Goal: Navigation & Orientation: Understand site structure

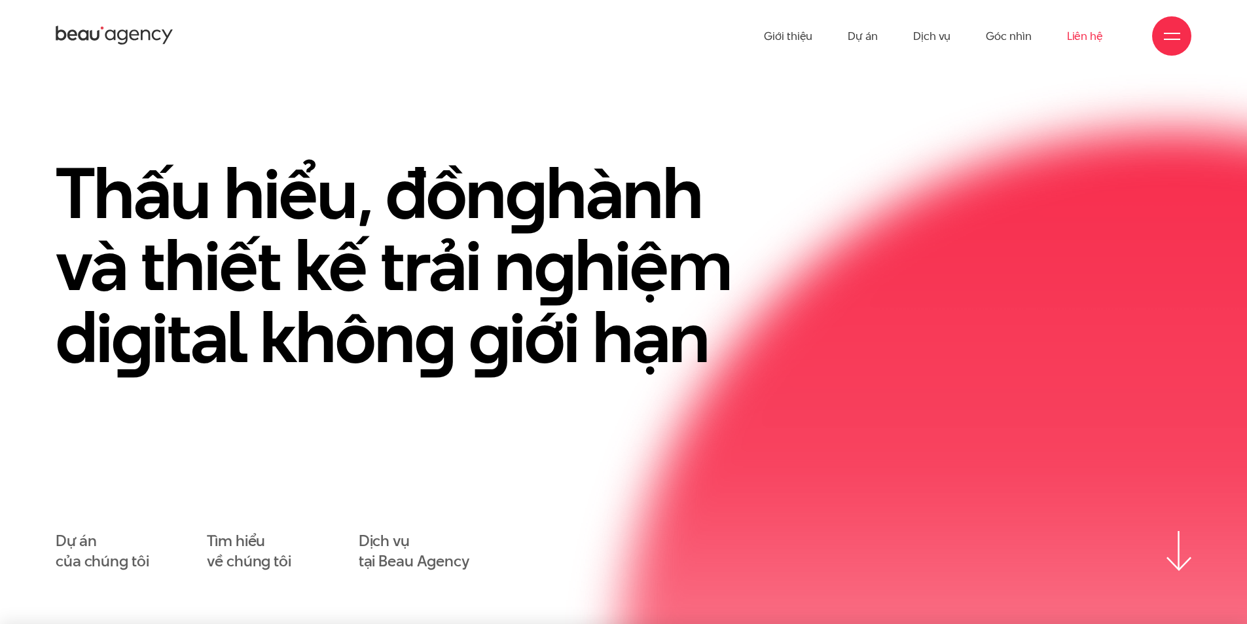
click at [1085, 29] on link "Liên hệ" at bounding box center [1085, 36] width 36 height 72
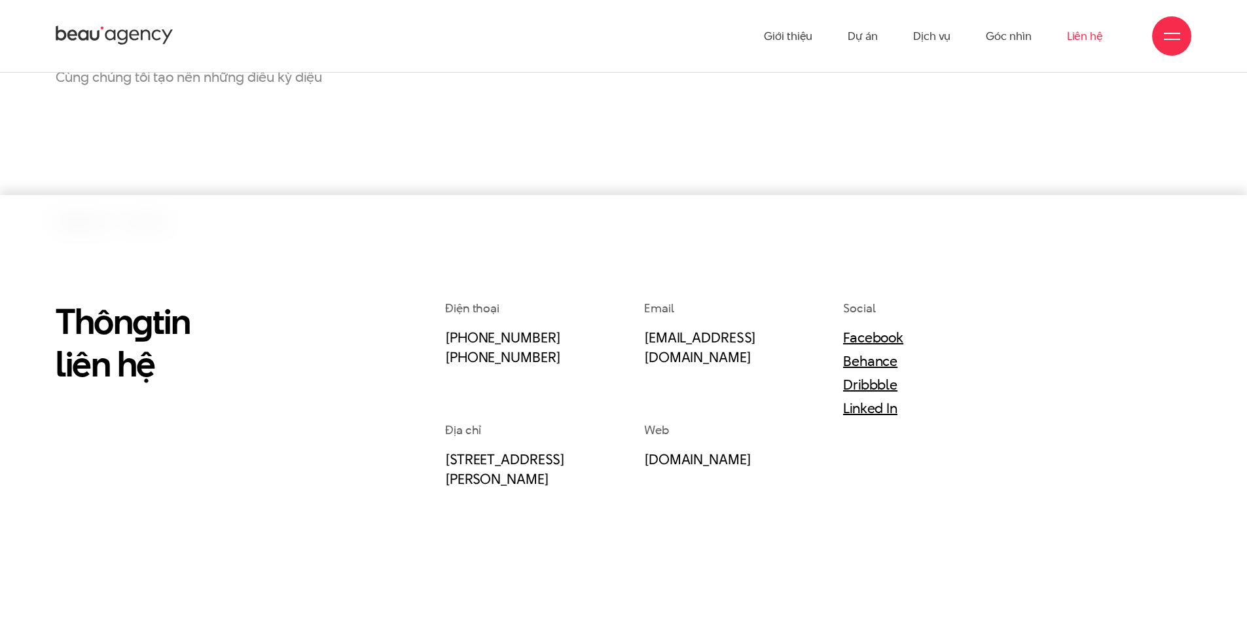
scroll to position [207, 0]
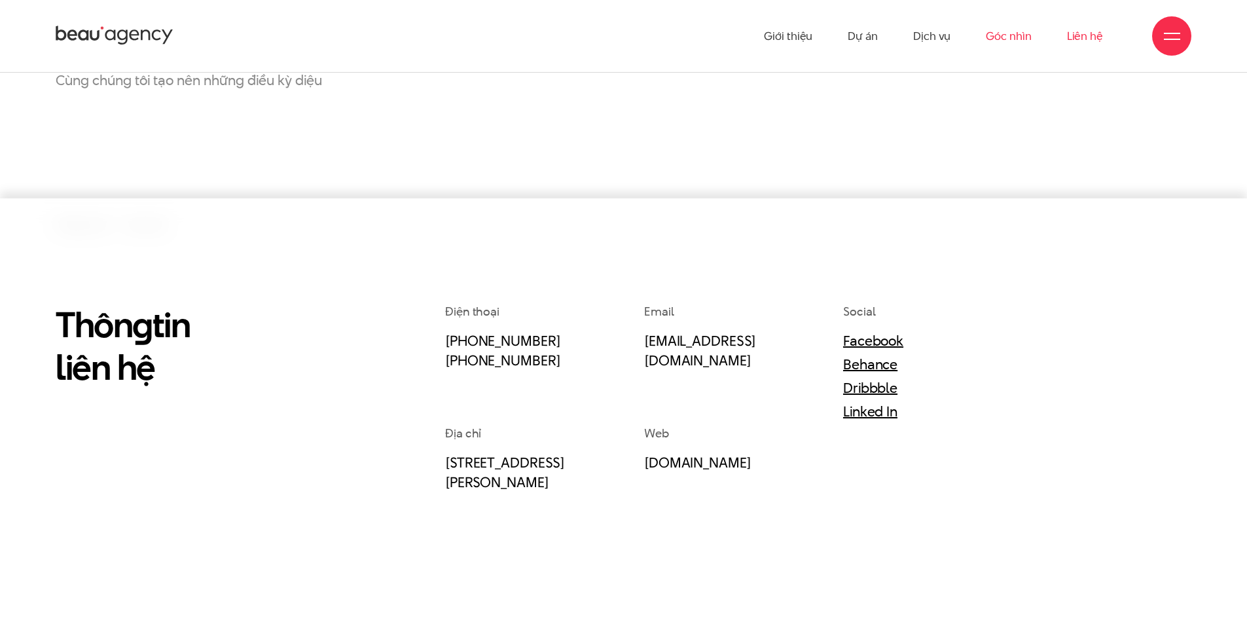
click at [997, 37] on link "Góc nhìn" at bounding box center [1008, 36] width 45 height 72
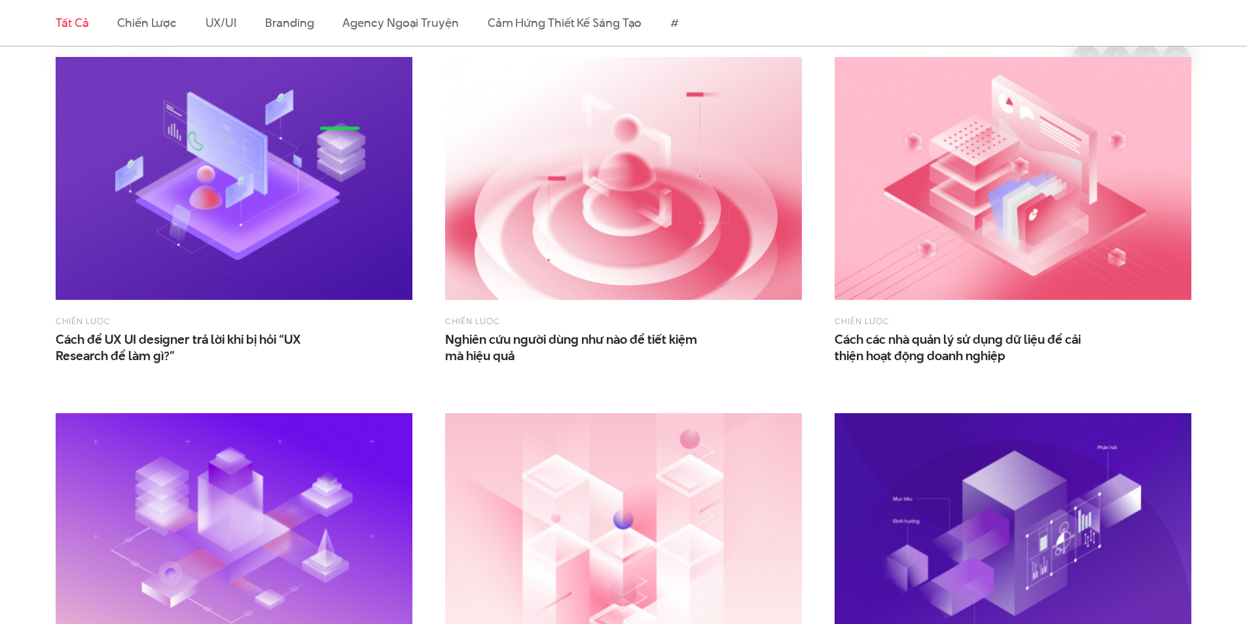
scroll to position [458, 0]
click at [645, 209] on img at bounding box center [623, 177] width 357 height 243
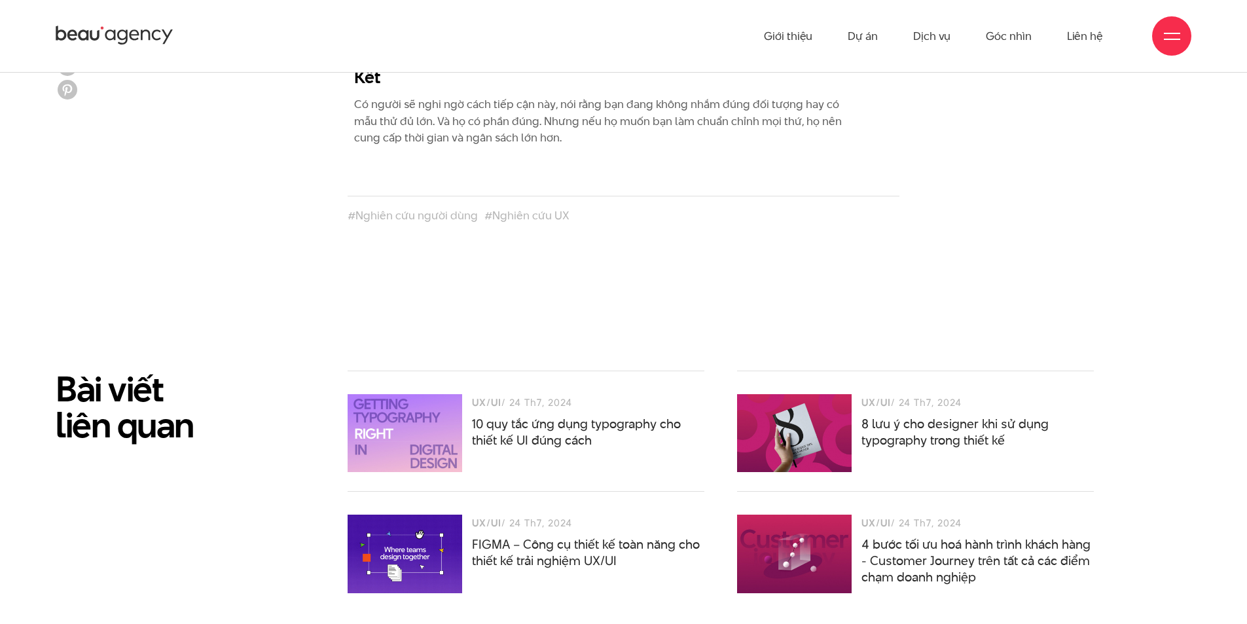
scroll to position [4123, 0]
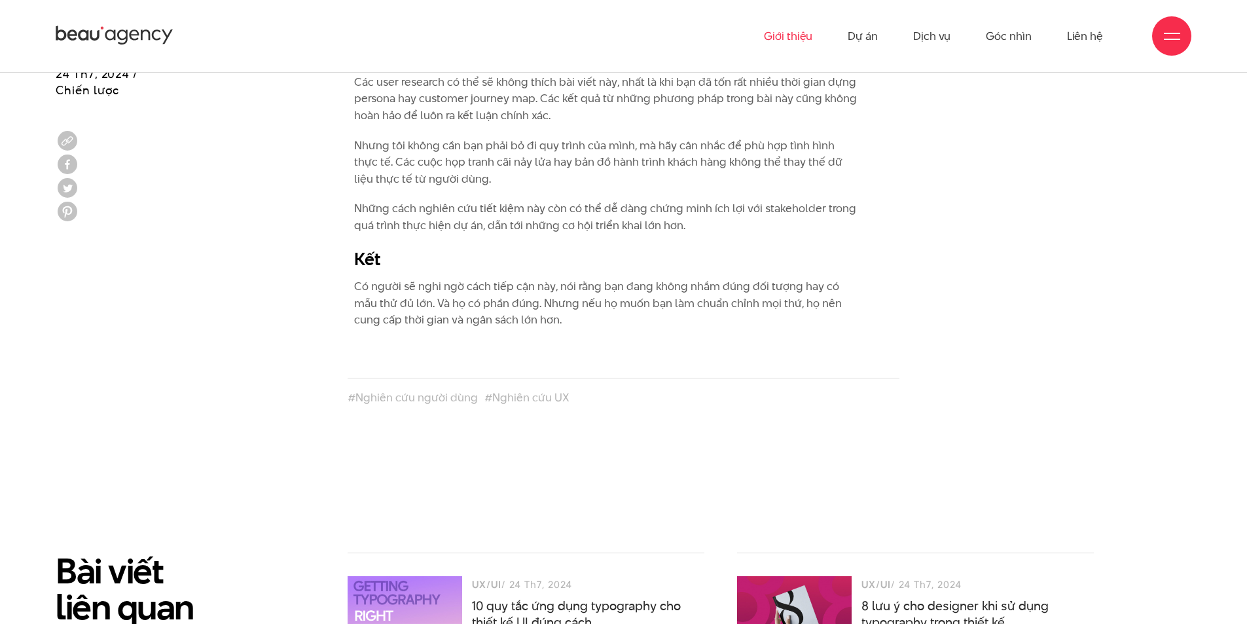
click at [801, 27] on link "Giới thiệu" at bounding box center [788, 36] width 48 height 72
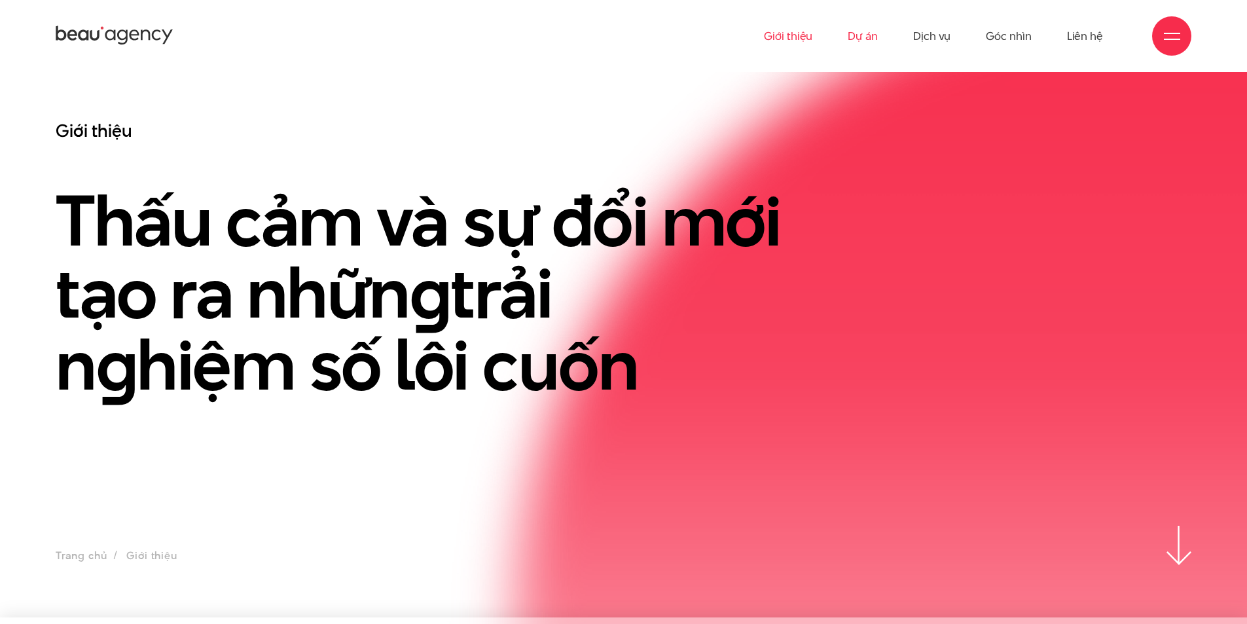
click at [870, 40] on link "Dự án" at bounding box center [863, 36] width 30 height 72
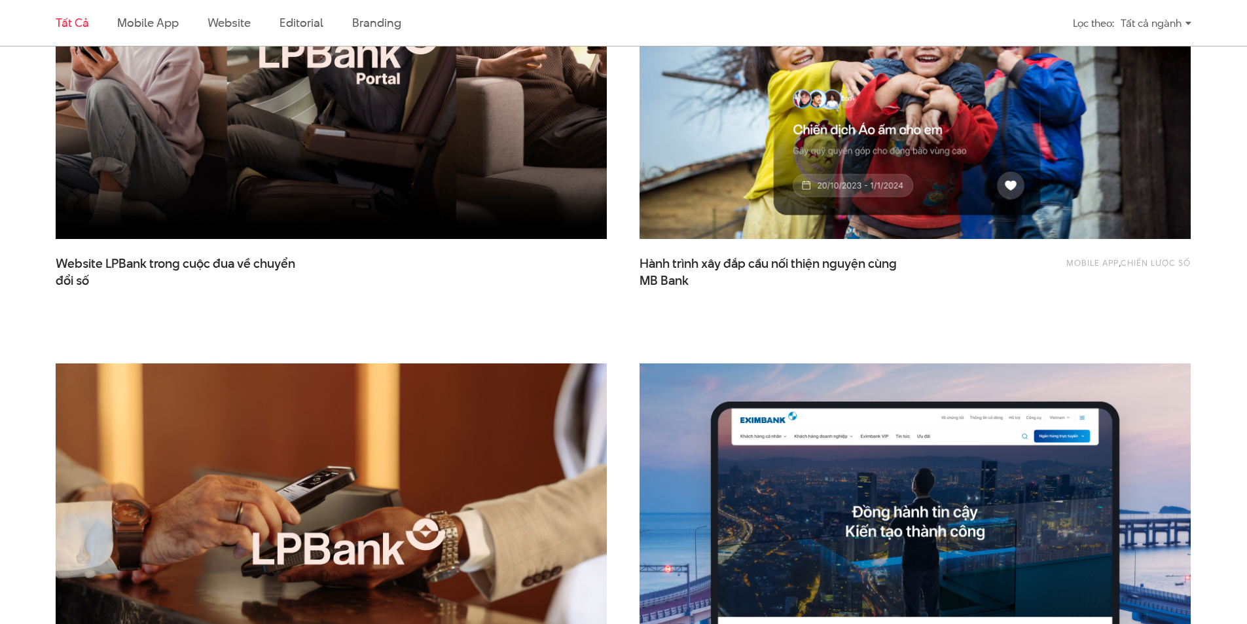
scroll to position [982, 0]
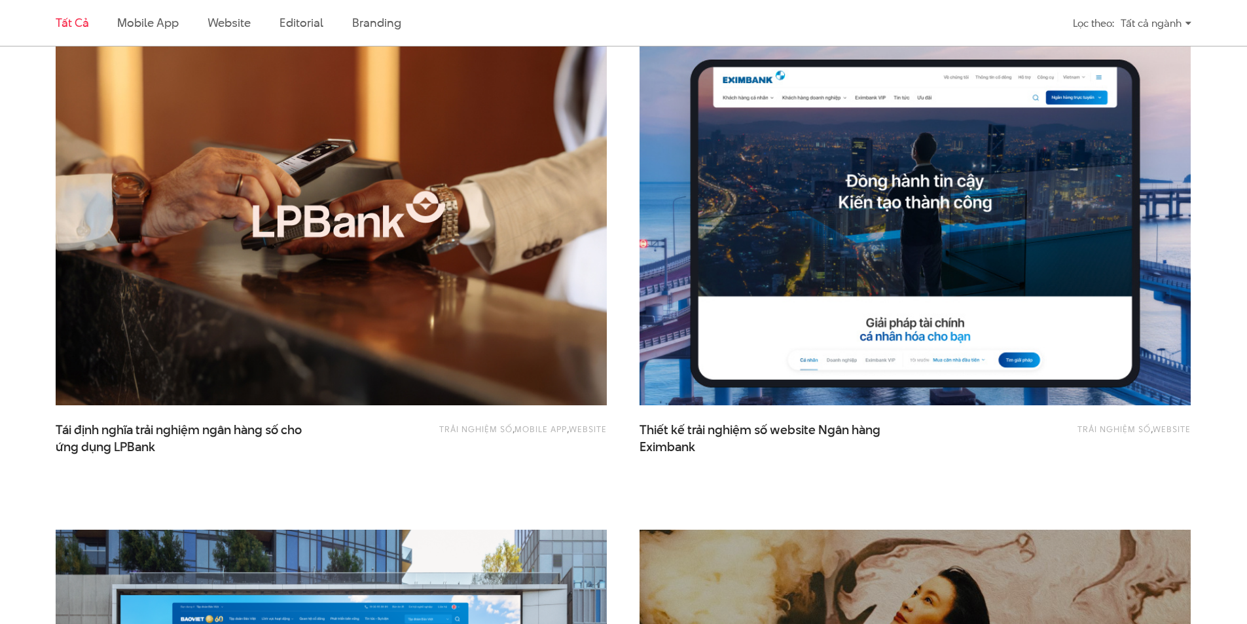
click at [817, 98] on img at bounding box center [915, 221] width 606 height 406
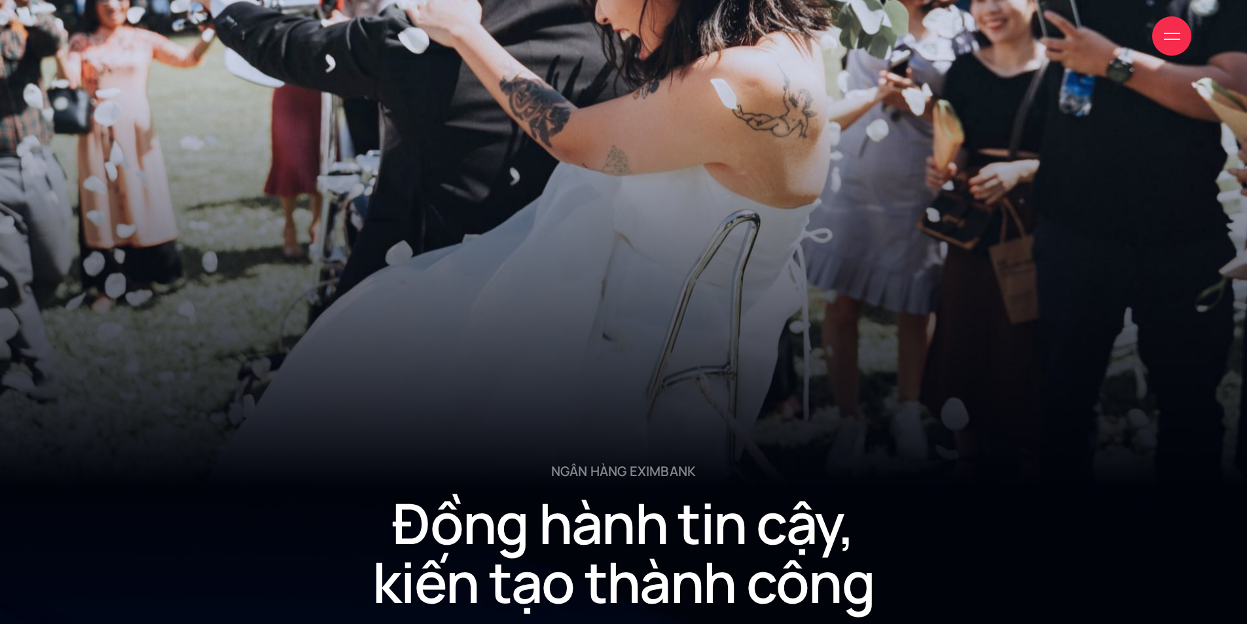
scroll to position [17545, 0]
